Goal: Task Accomplishment & Management: Manage account settings

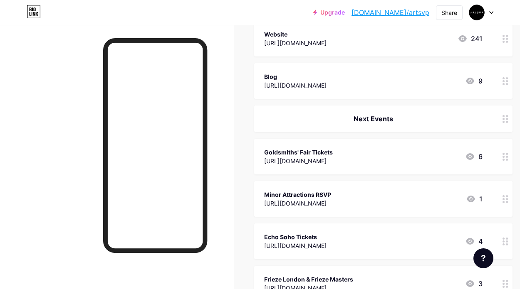
scroll to position [365, 0]
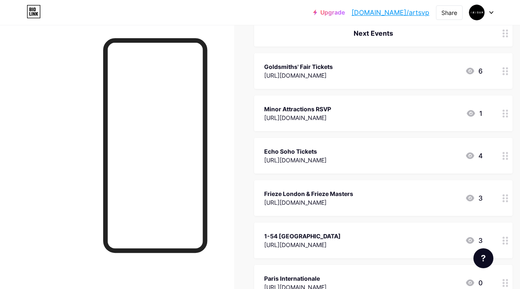
click at [335, 197] on div "Frieze London & Frieze Masters" at bounding box center [308, 194] width 89 height 9
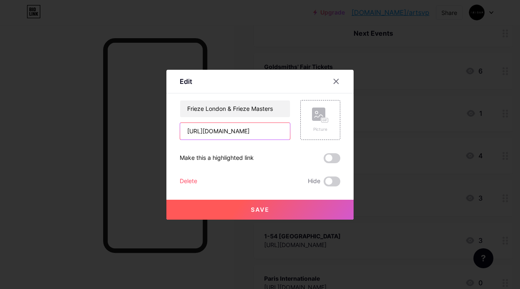
click at [225, 134] on input "[URL][DOMAIN_NAME]" at bounding box center [235, 131] width 110 height 17
click at [334, 83] on icon at bounding box center [336, 81] width 5 height 5
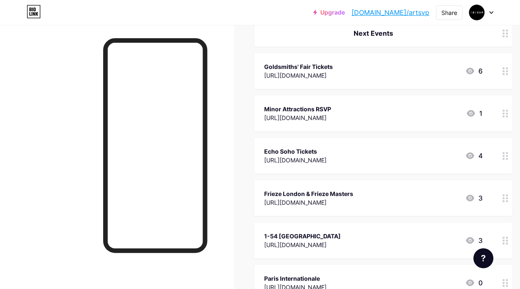
click at [295, 239] on div "1-54 [GEOGRAPHIC_DATA]" at bounding box center [302, 236] width 76 height 9
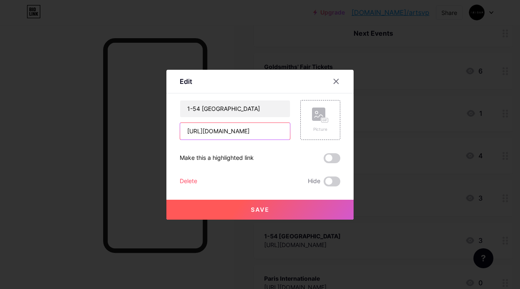
click at [256, 125] on input "[URL][DOMAIN_NAME]" at bounding box center [235, 131] width 110 height 17
